Goal: Task Accomplishment & Management: Use online tool/utility

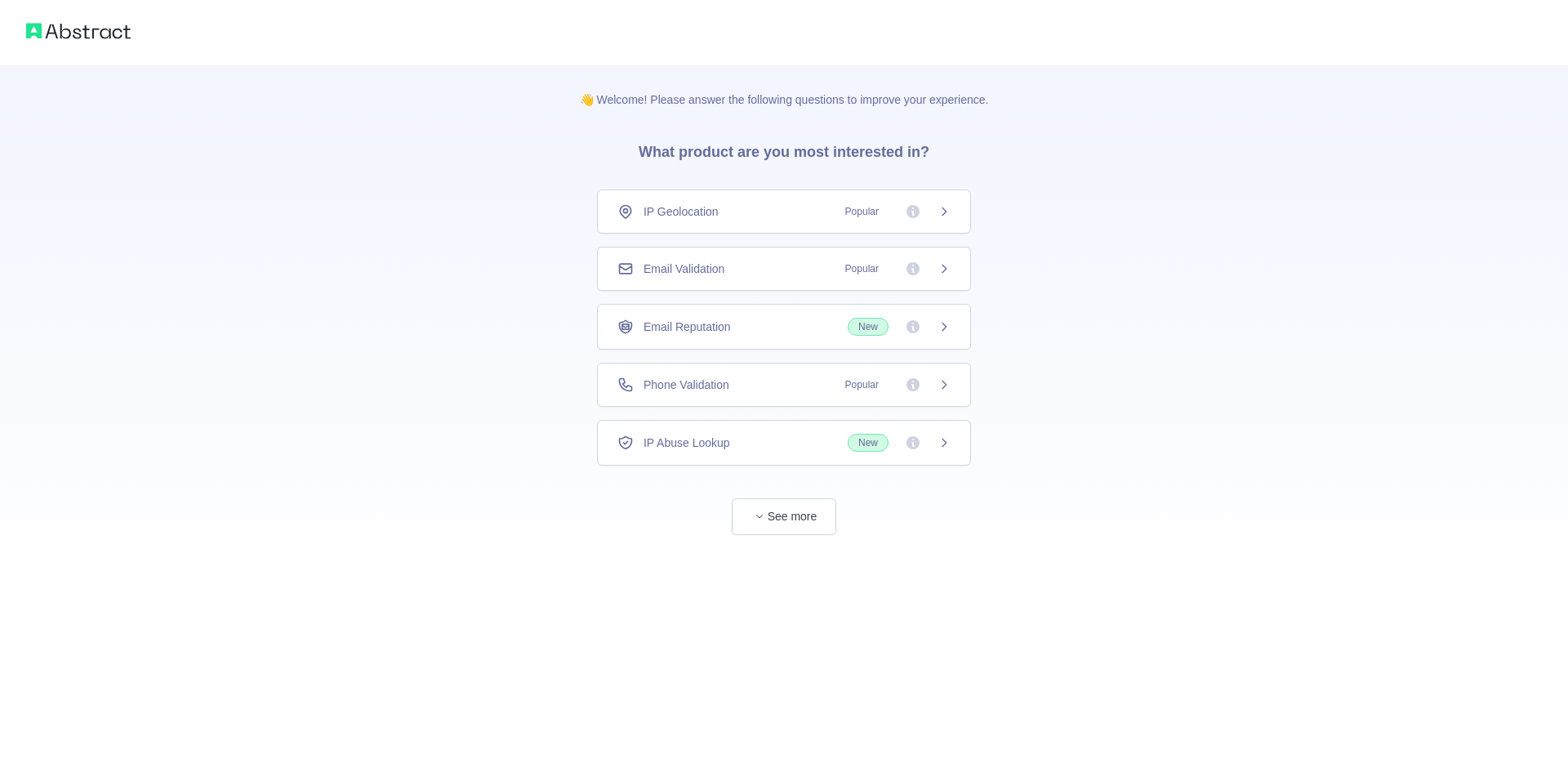
click at [937, 205] on icon at bounding box center [944, 212] width 13 height 13
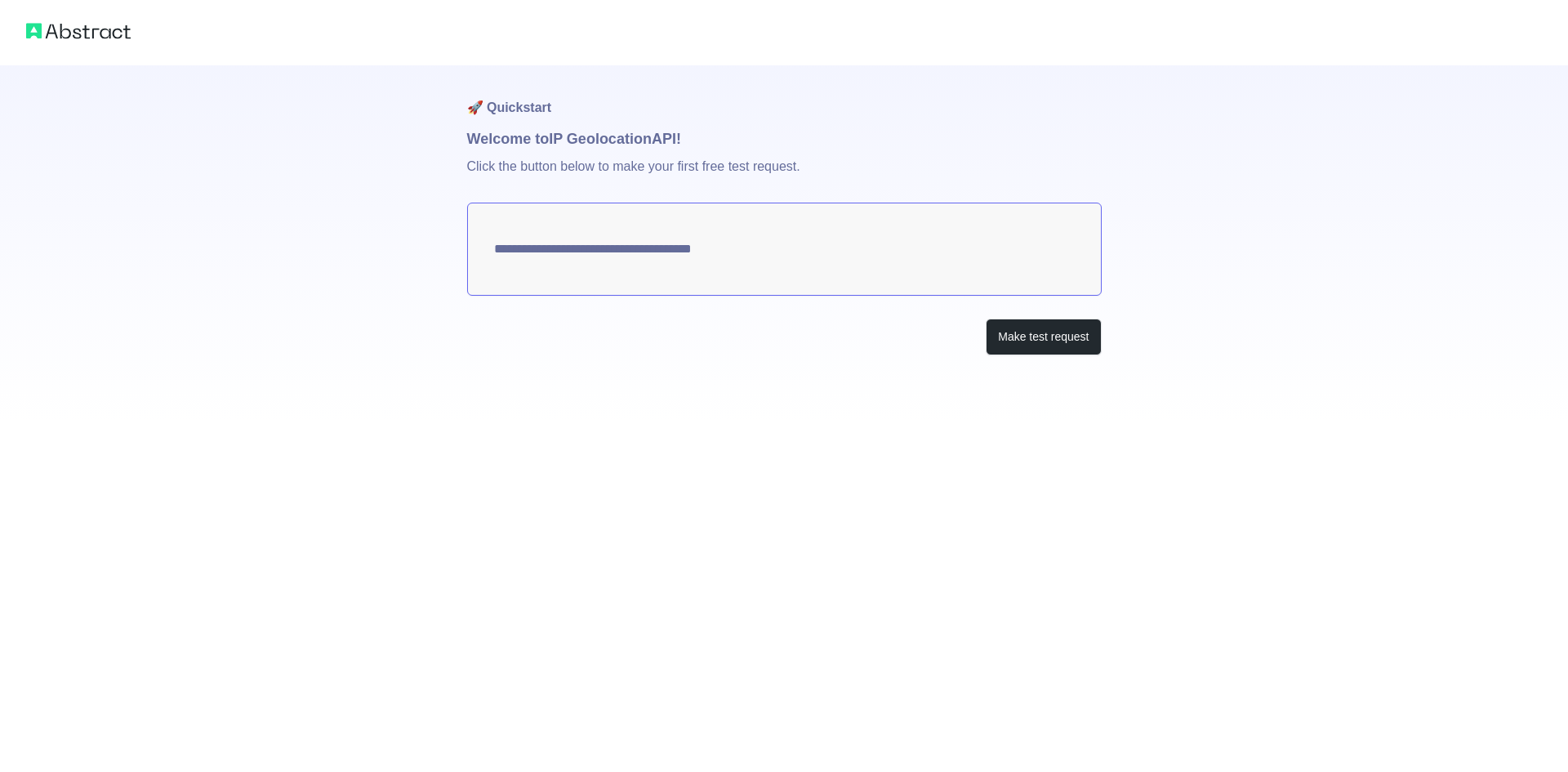
type textarea "**********"
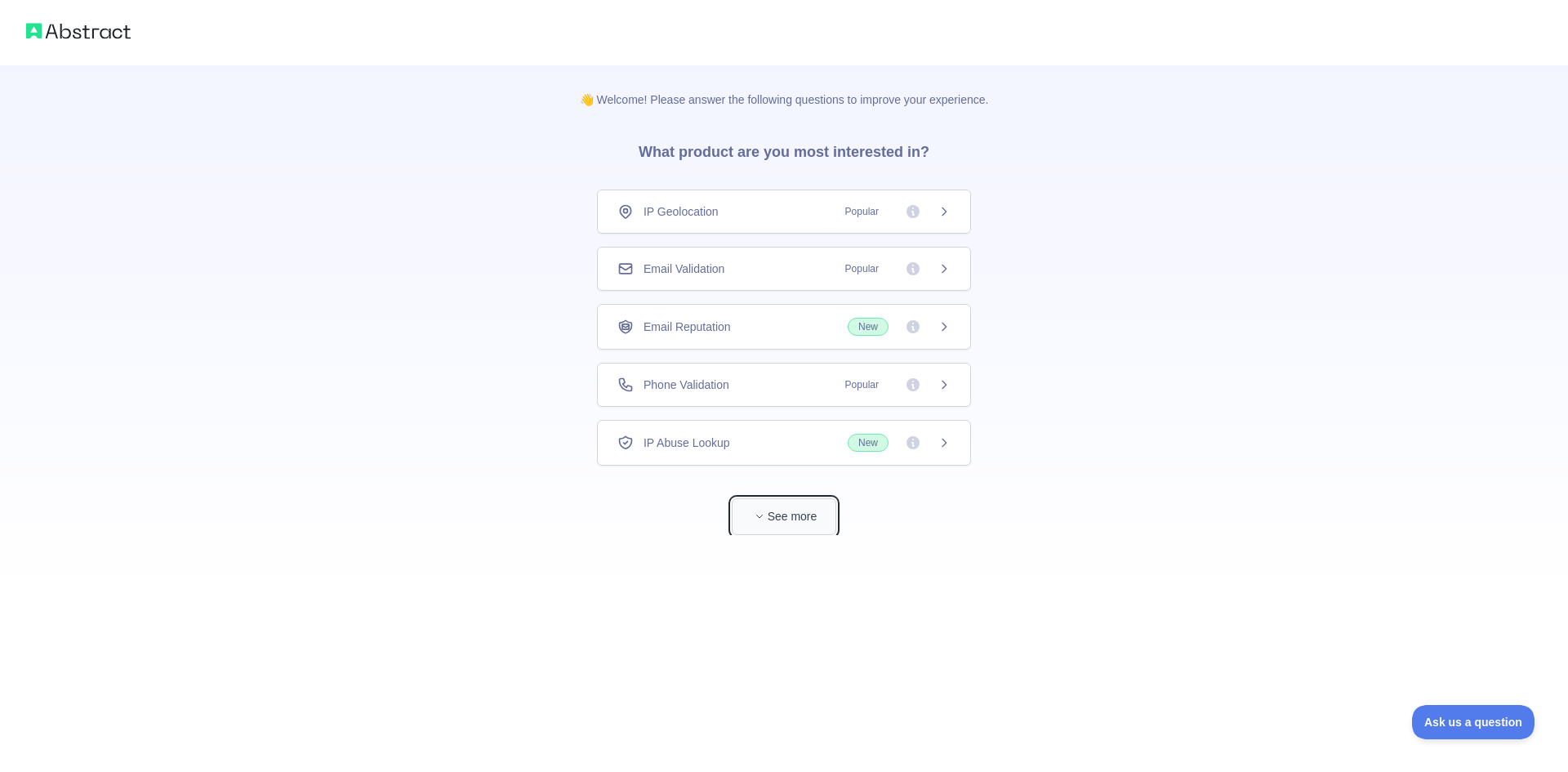
click at [795, 523] on button "See more" at bounding box center [783, 516] width 104 height 37
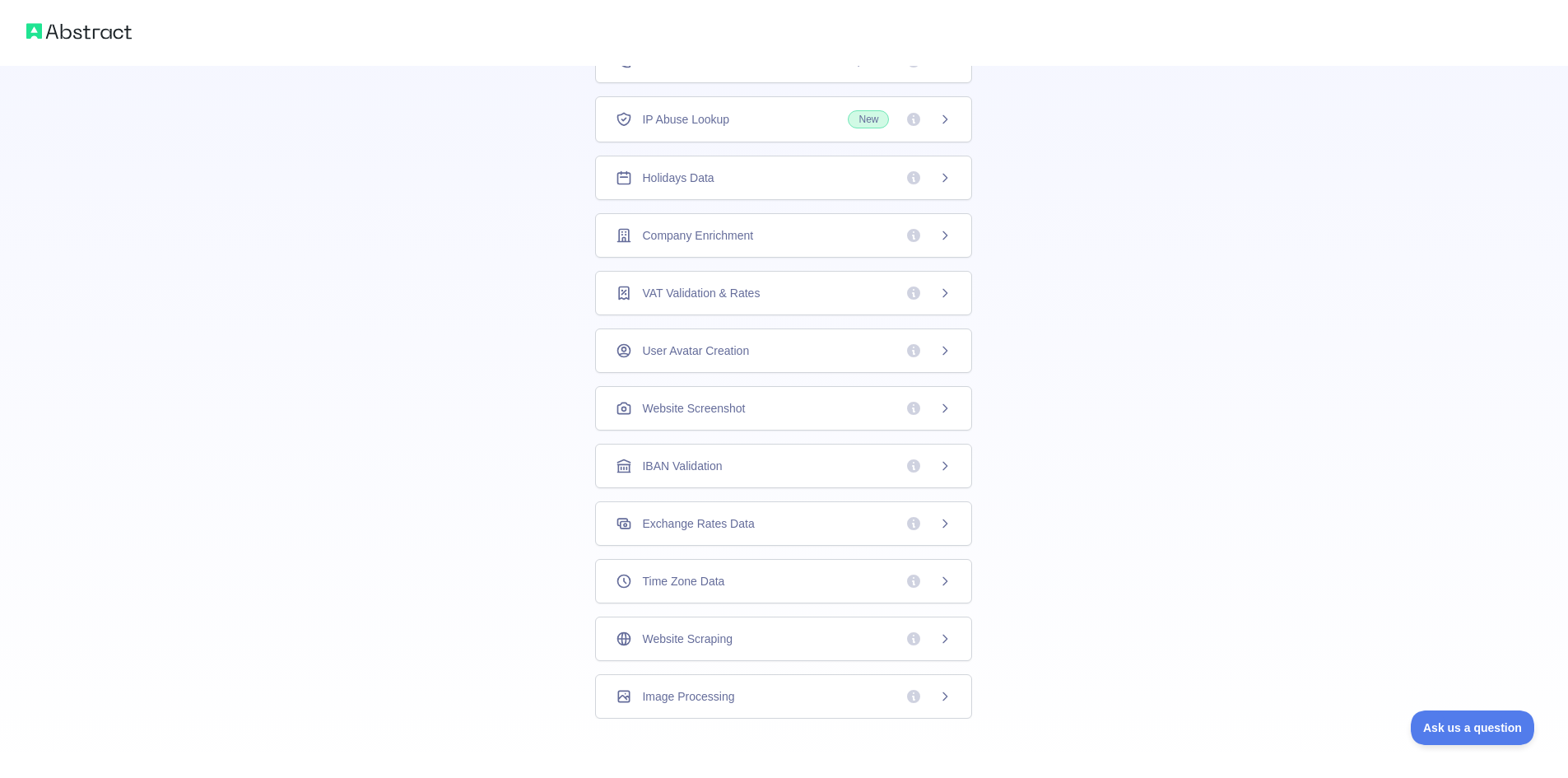
scroll to position [270, 0]
click at [932, 692] on span at bounding box center [928, 690] width 46 height 17
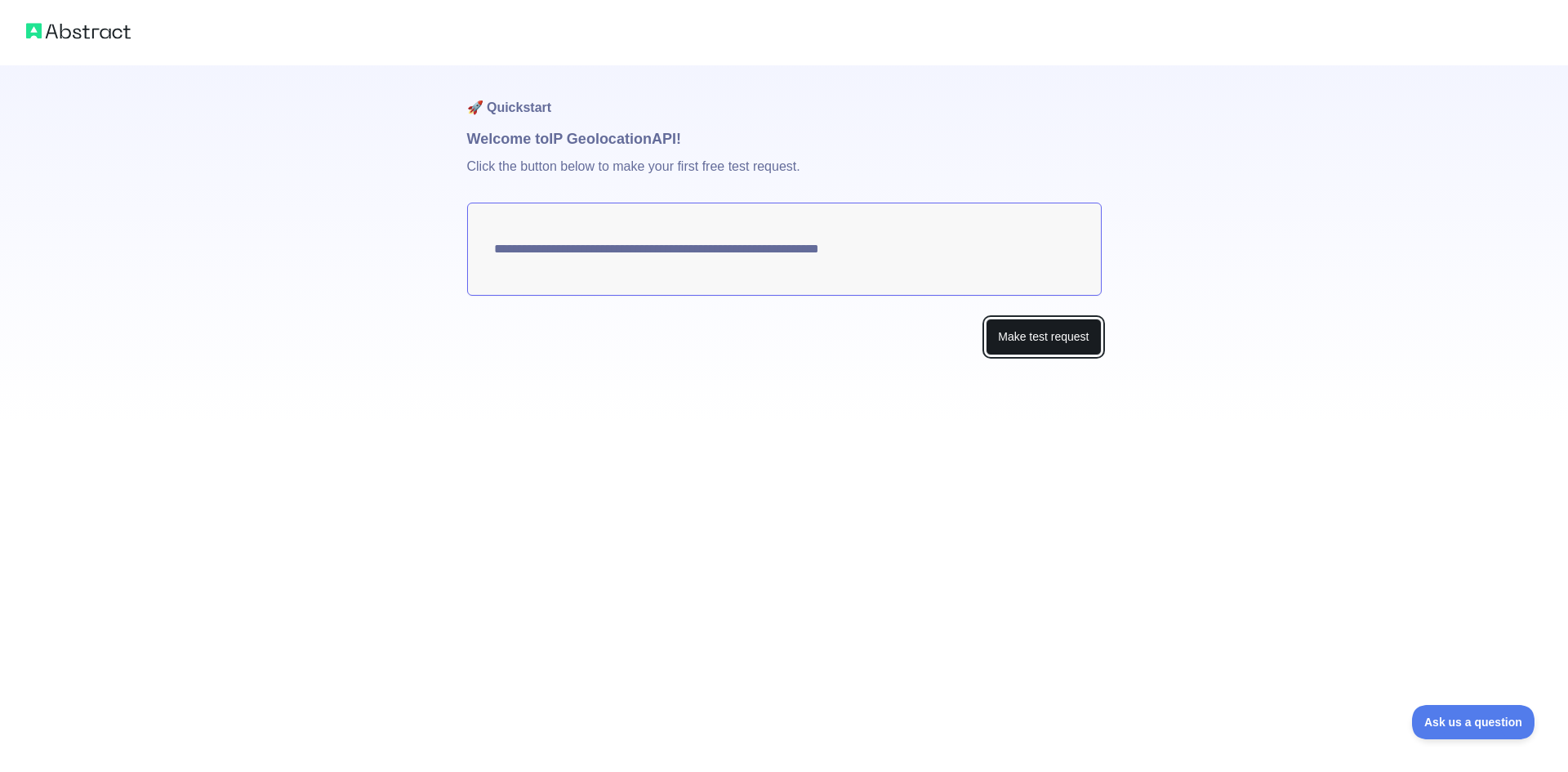
click at [1060, 335] on button "Make test request" at bounding box center [1043, 336] width 115 height 37
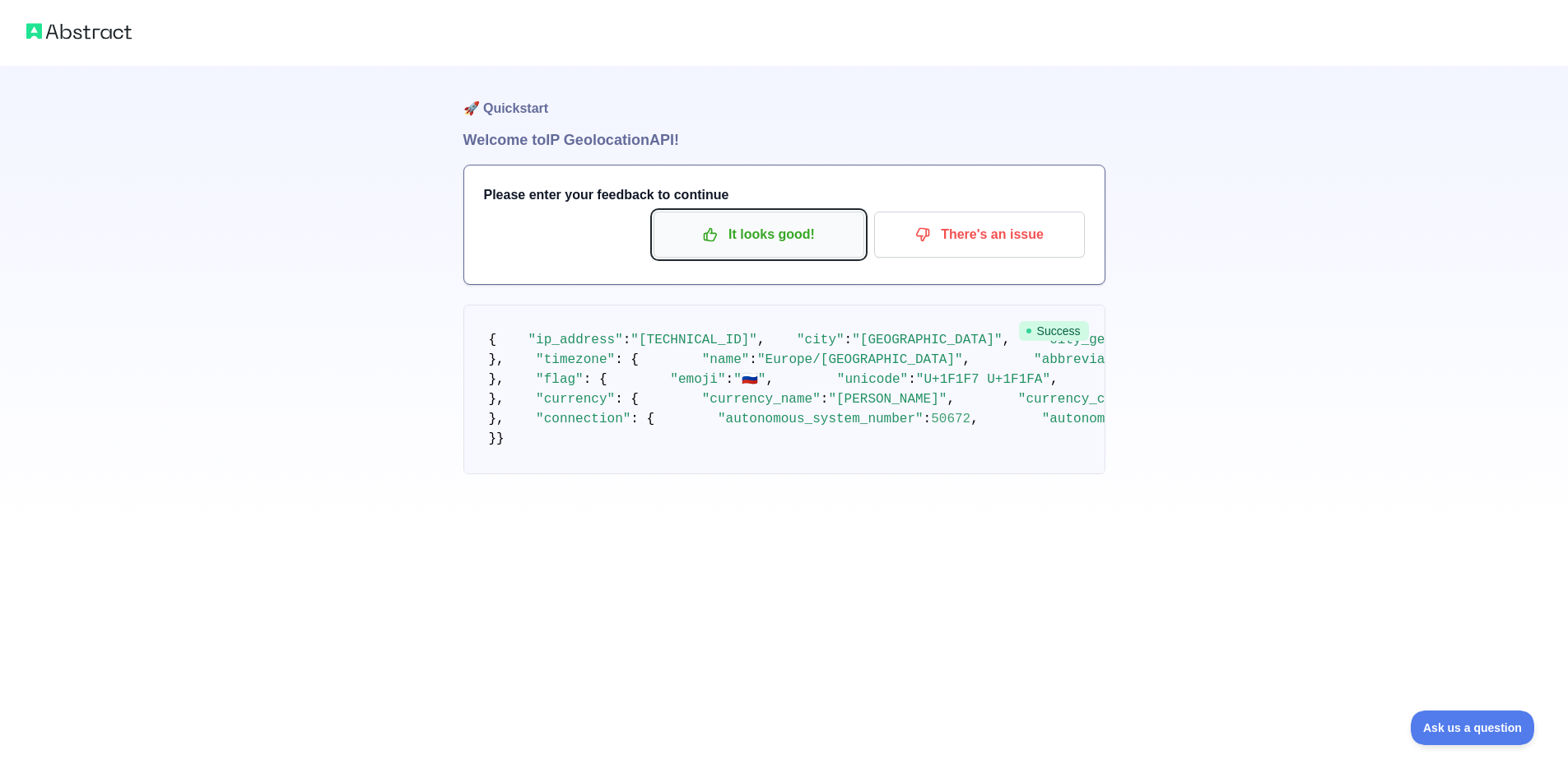
click at [812, 233] on p "It looks good!" at bounding box center [759, 235] width 186 height 28
